Goal: Task Accomplishment & Management: Use online tool/utility

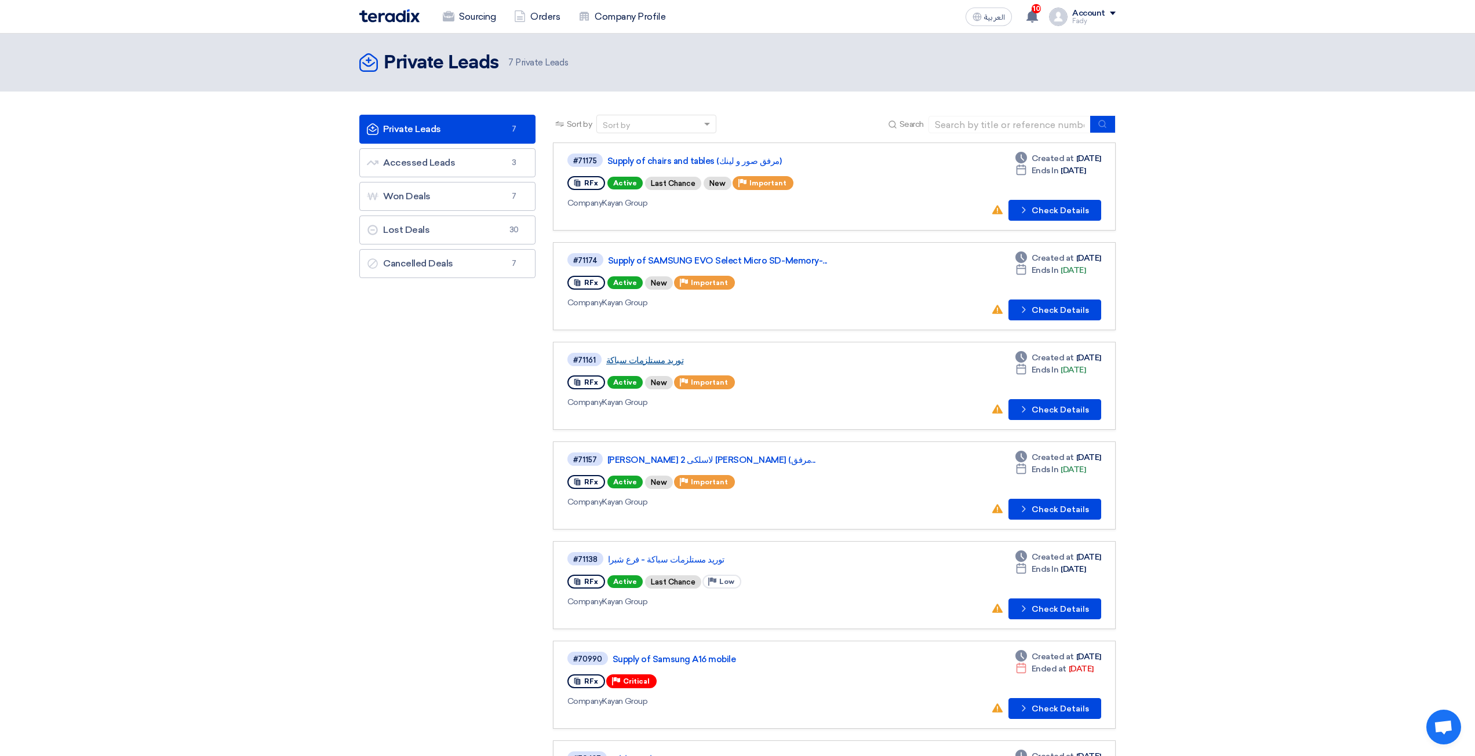
click at [653, 363] on link "توريد مستلزمات سباكة" at bounding box center [751, 360] width 290 height 10
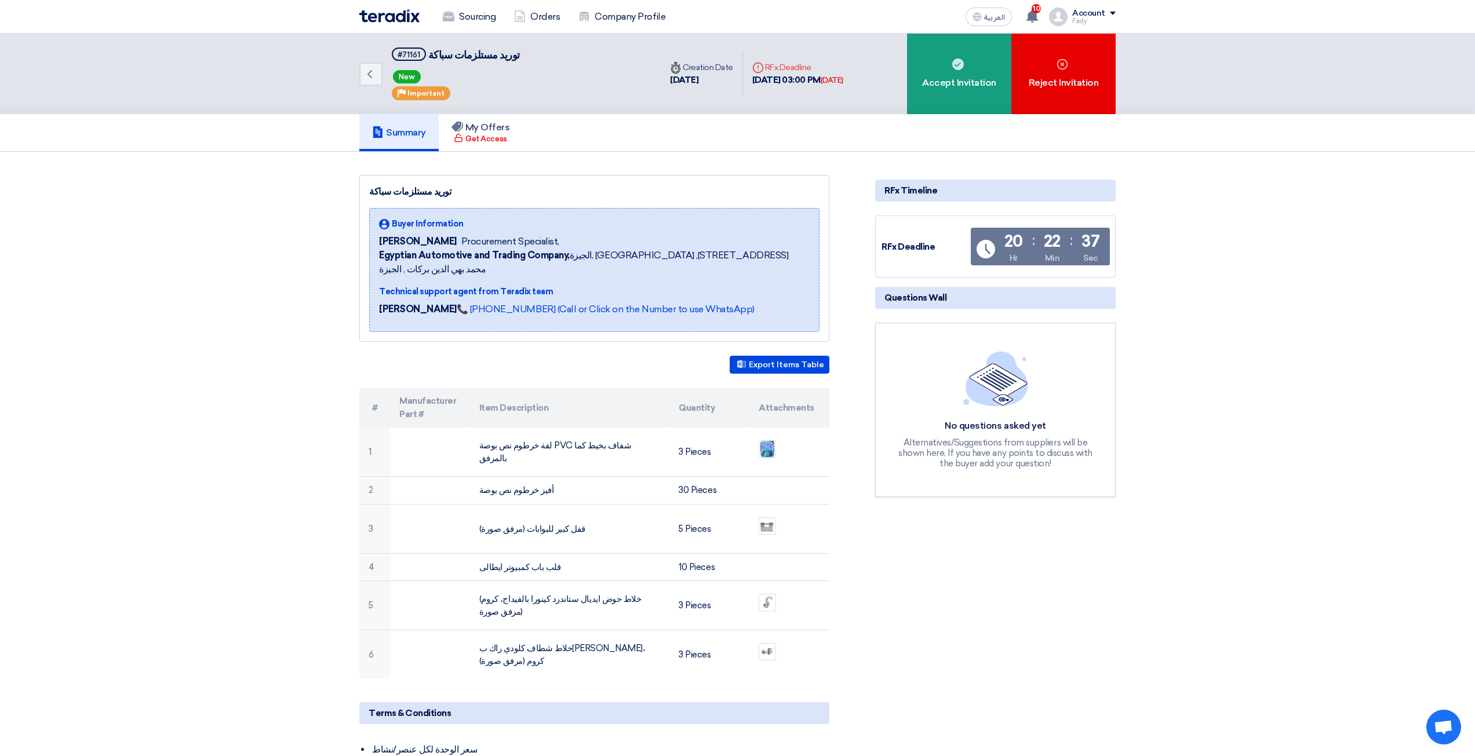
click at [367, 16] on img at bounding box center [389, 15] width 60 height 13
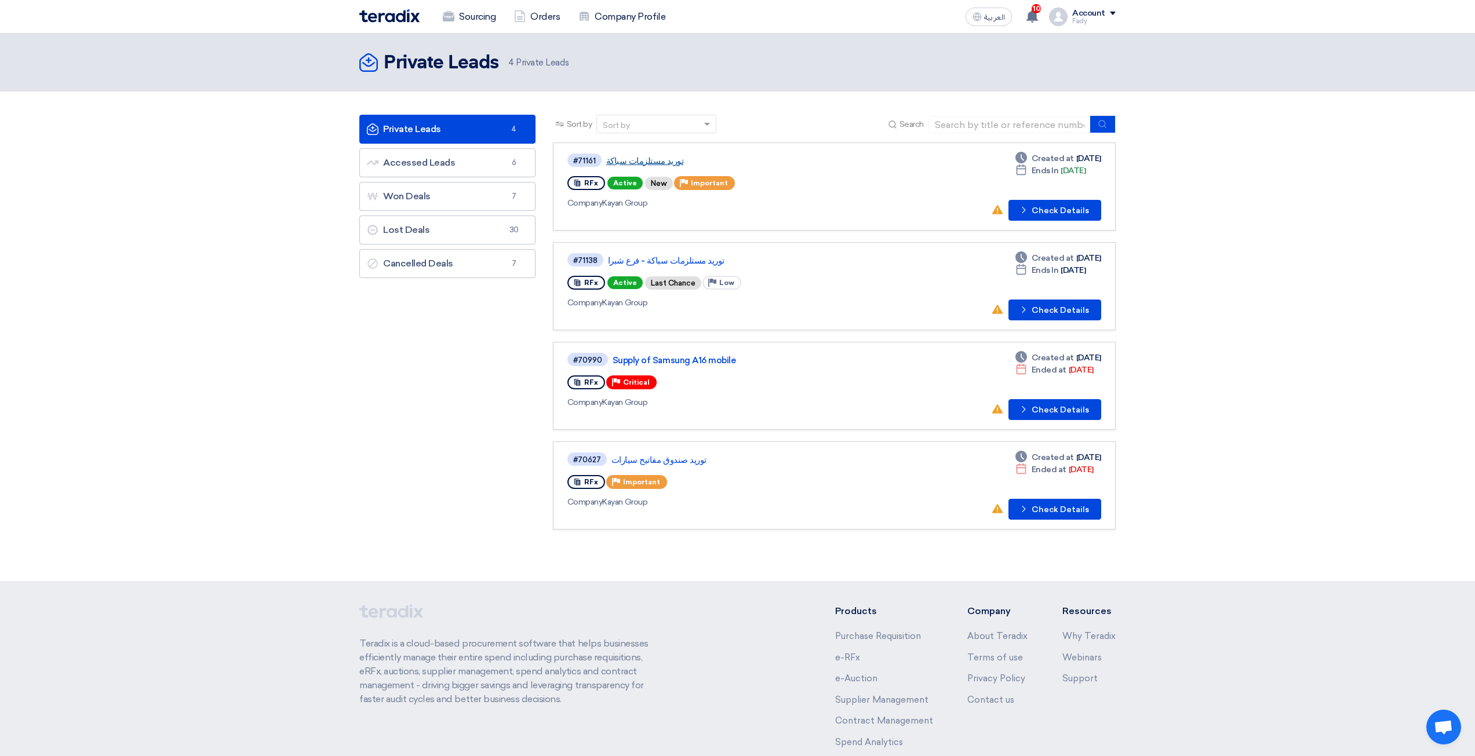
click at [636, 163] on link "توريد مستلزمات سباكة" at bounding box center [751, 161] width 290 height 10
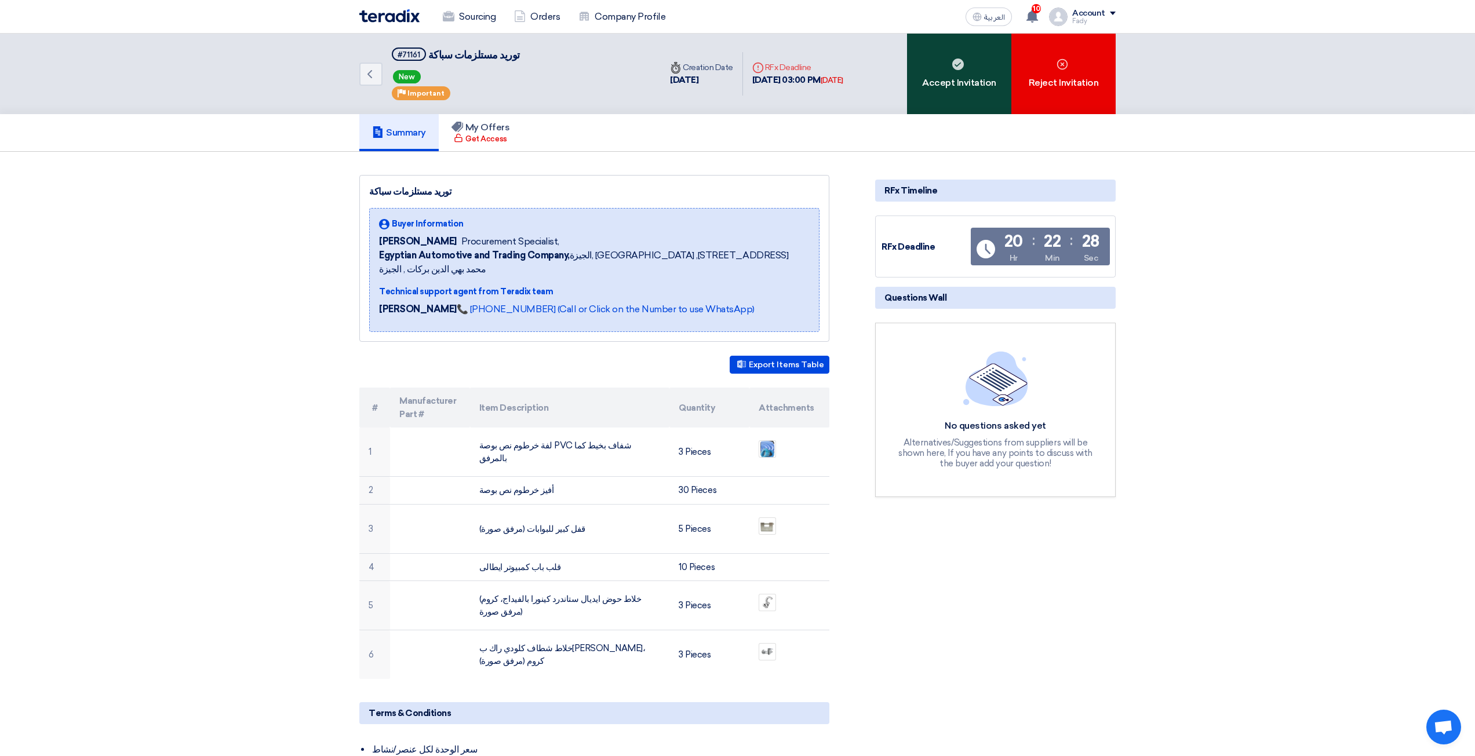
click at [944, 105] on div "Accept Invitation" at bounding box center [959, 74] width 104 height 81
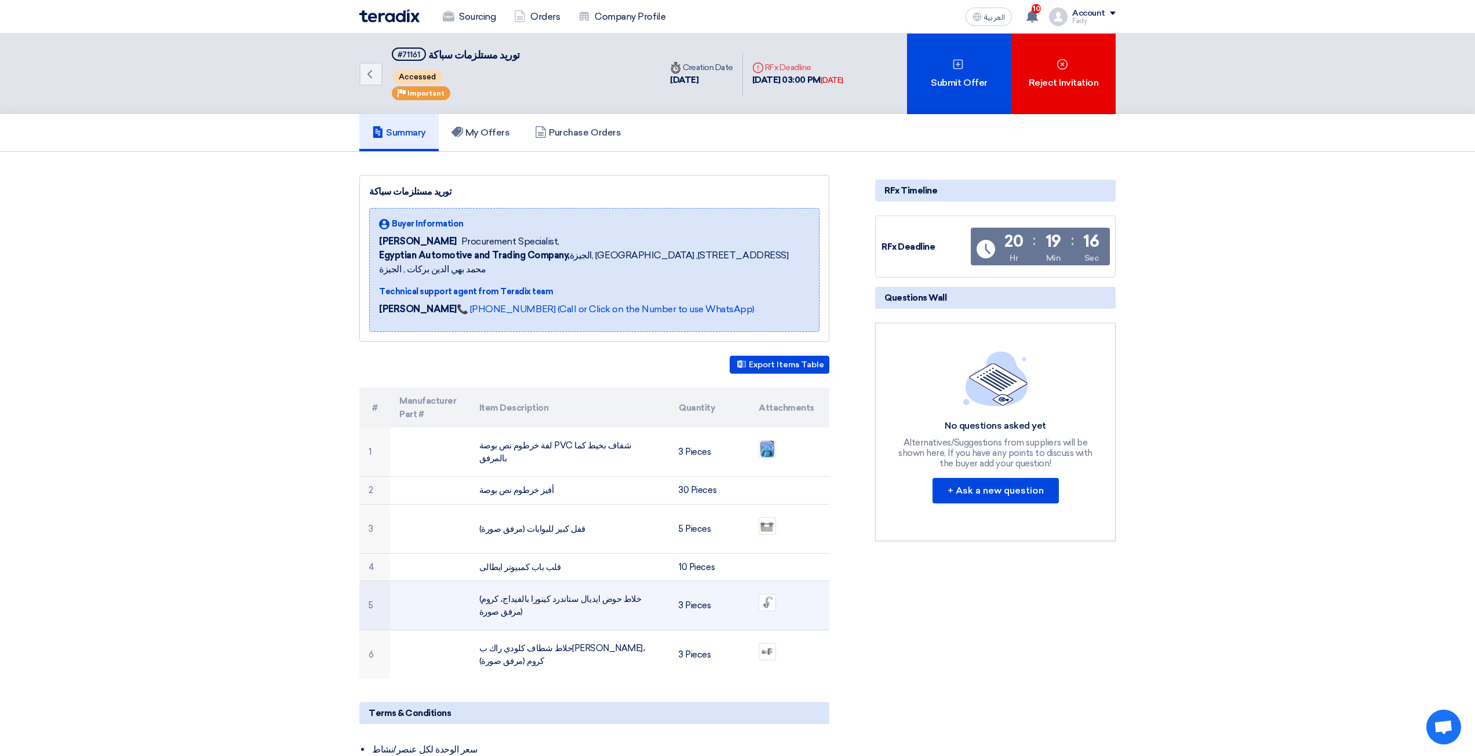
click at [654, 589] on td "(خلاط حوض ايديال ستاندرد كينورا بالفيداج، كروم (مرفق صورة" at bounding box center [570, 605] width 200 height 49
copy tr "(خلاط حوض ايديال ستاندرد كينورا بالفيداج، كروم (مرفق صورة"
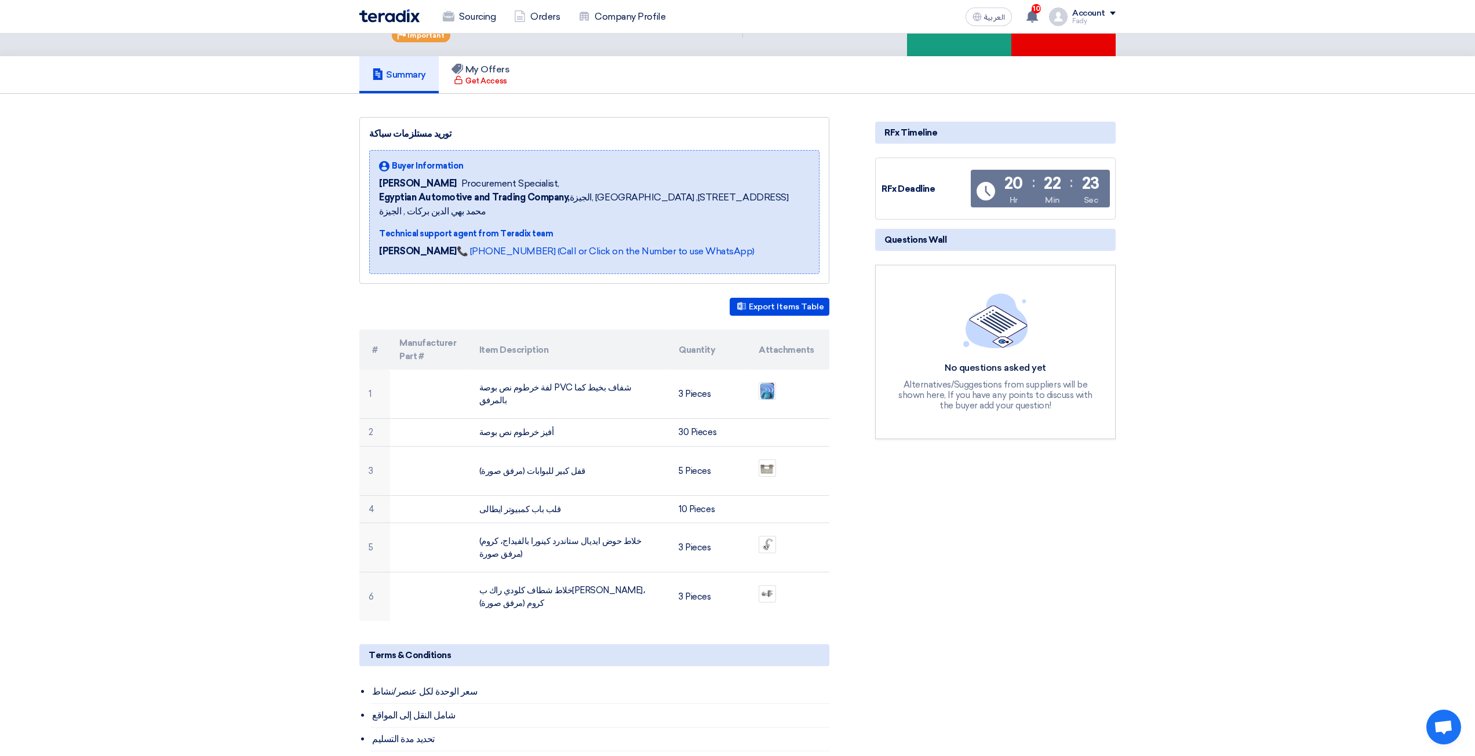
click at [406, 17] on img at bounding box center [389, 15] width 60 height 13
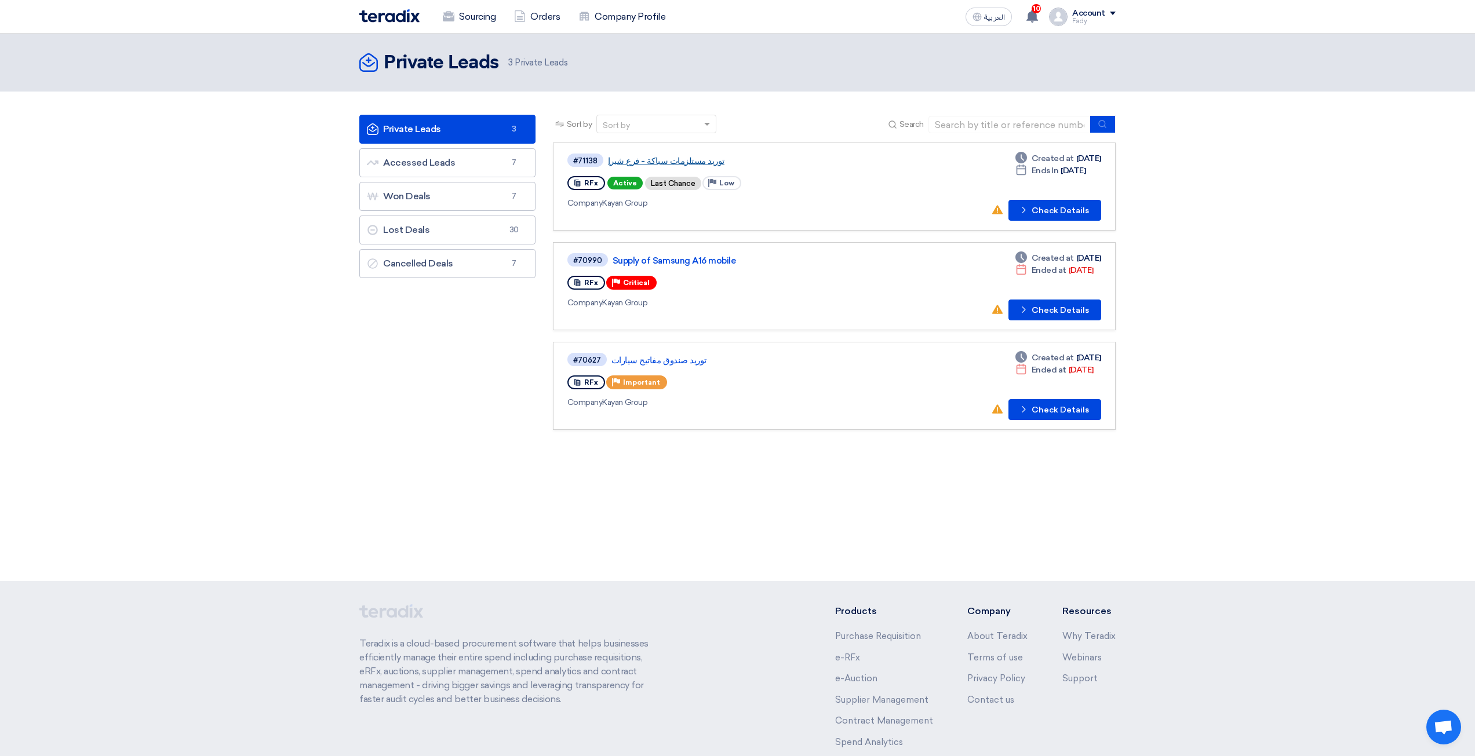
click at [696, 165] on link "توريد مستلزمات سباكة - فرع شبرا" at bounding box center [753, 161] width 290 height 10
